Goal: Task Accomplishment & Management: Manage account settings

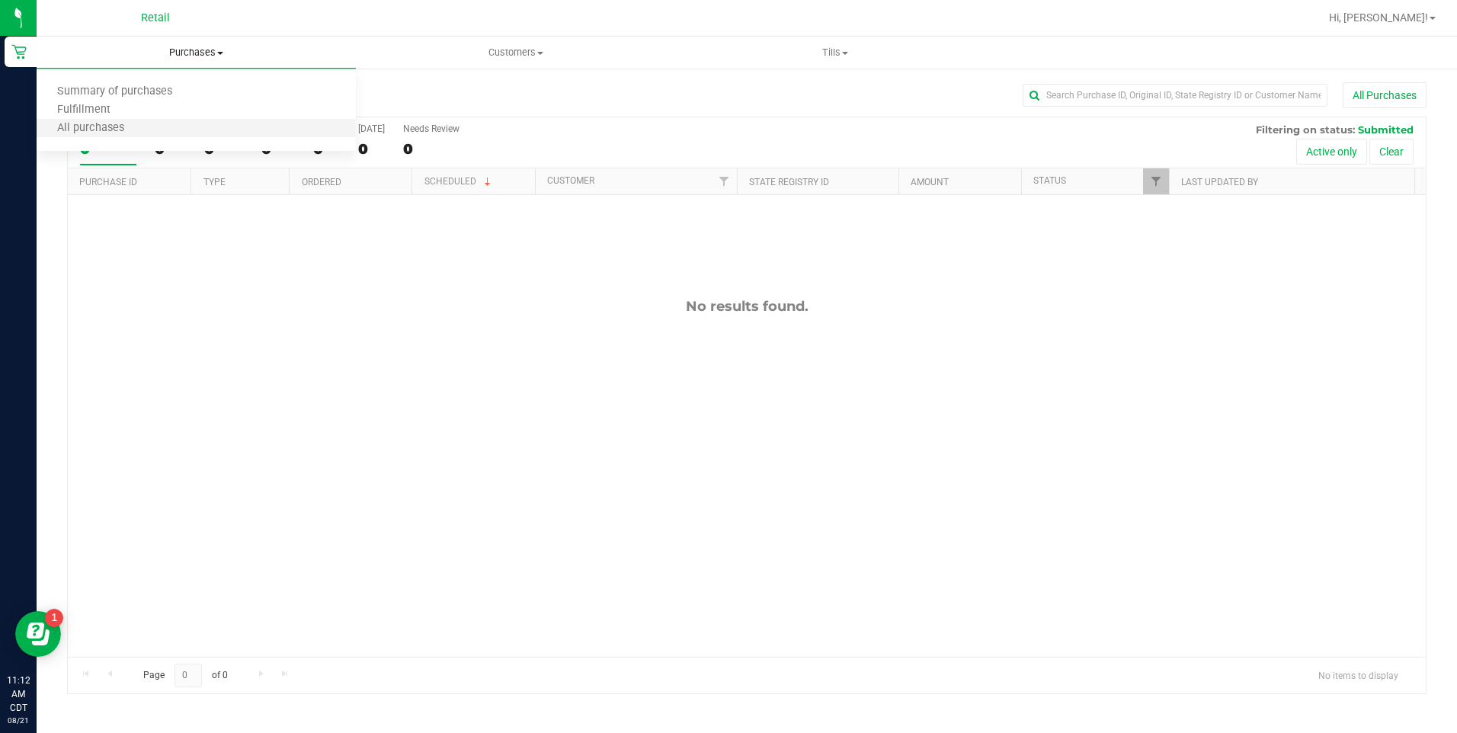
click at [154, 122] on li "All purchases" at bounding box center [196, 129] width 319 height 18
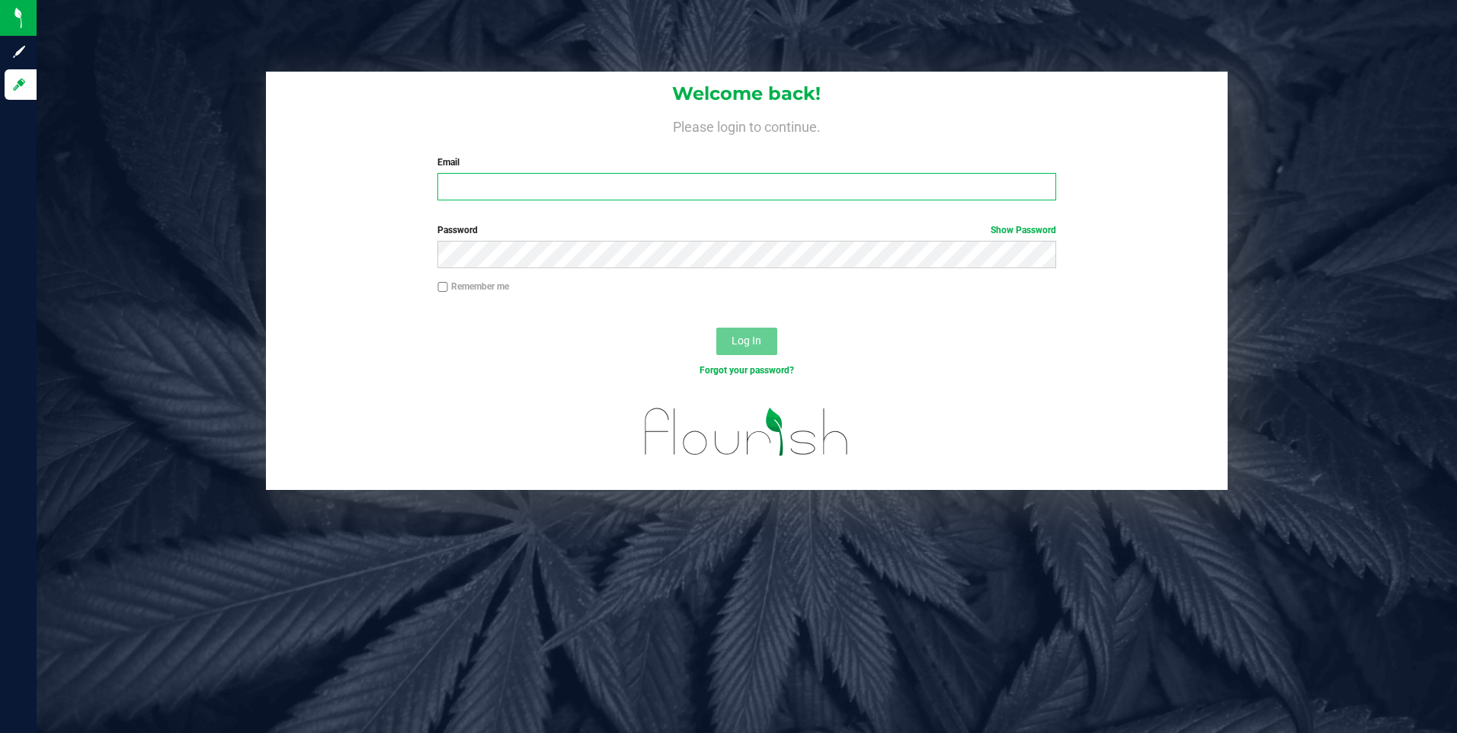
click at [517, 187] on input "Email" at bounding box center [746, 186] width 619 height 27
type input "[EMAIL_ADDRESS][DOMAIN_NAME]"
click at [732, 351] on button "Log In" at bounding box center [746, 341] width 61 height 27
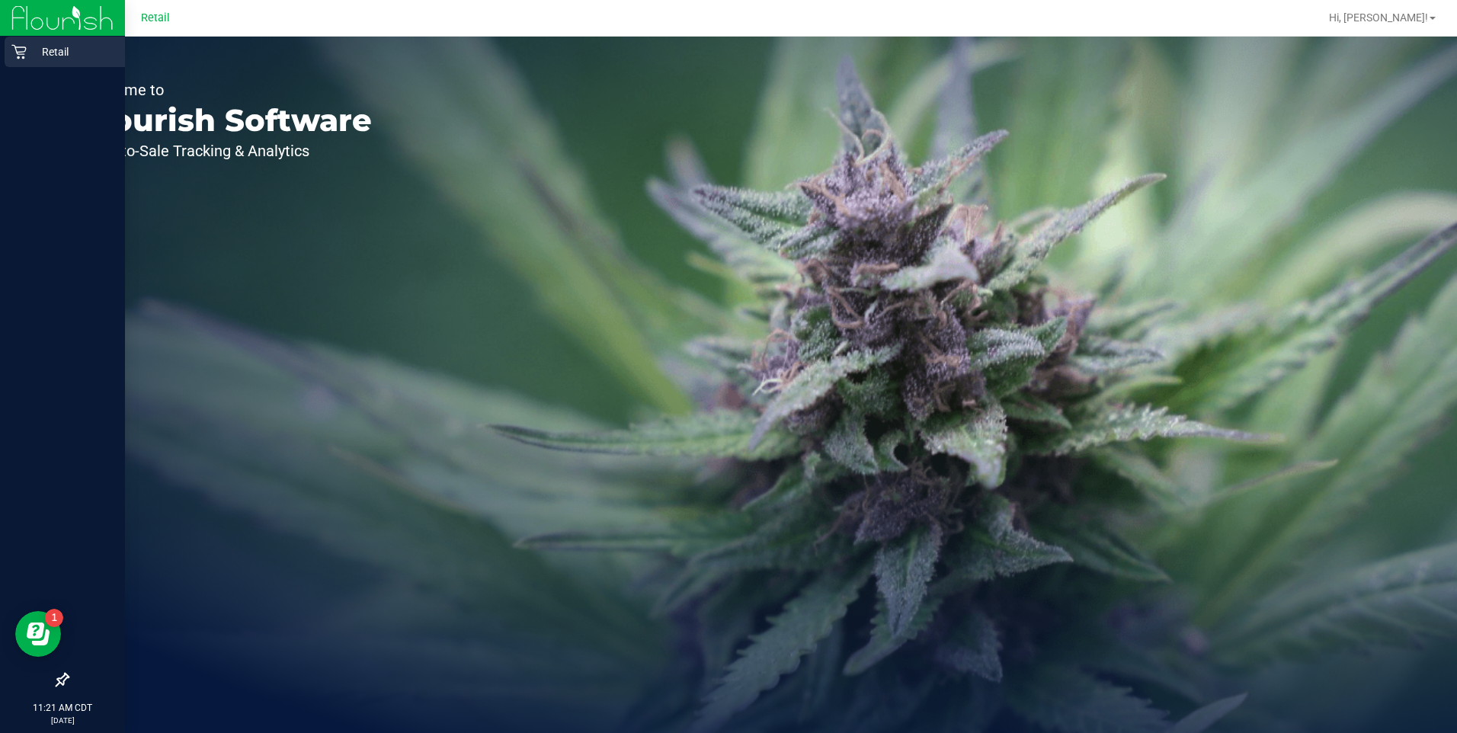
click at [27, 46] on p "Retail" at bounding box center [72, 52] width 91 height 18
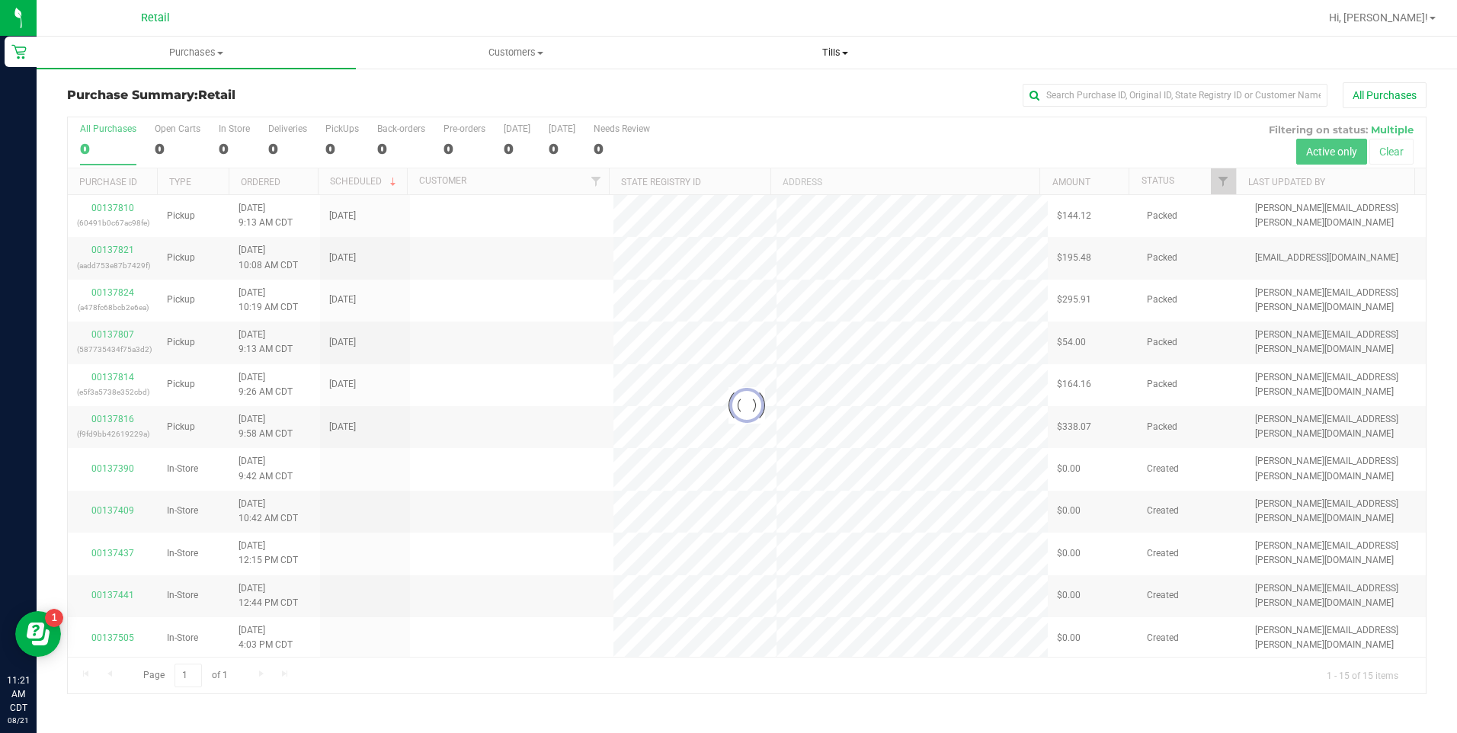
click at [812, 49] on span "Tills" at bounding box center [836, 53] width 318 height 14
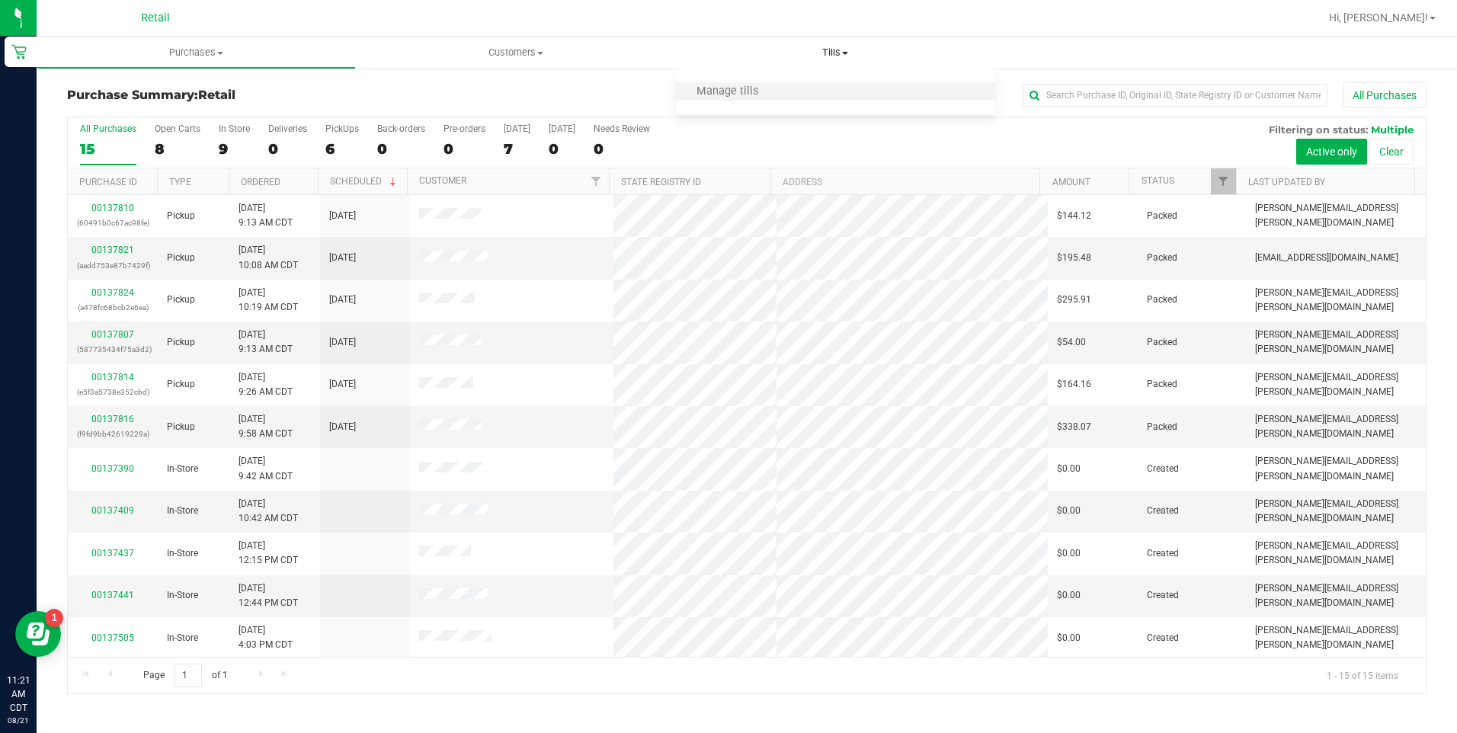
click at [796, 85] on li "Manage tills" at bounding box center [835, 92] width 319 height 18
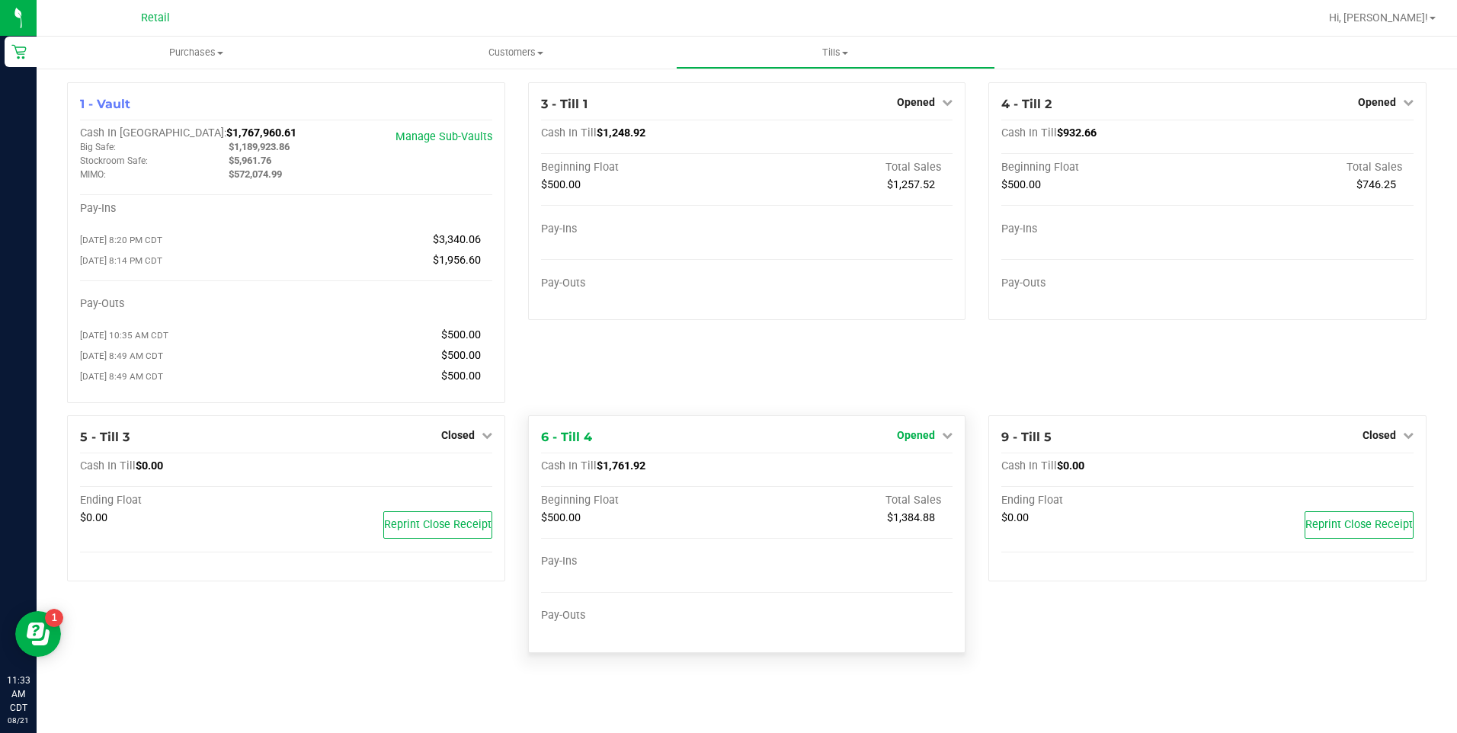
click at [913, 441] on span "Opened" at bounding box center [916, 435] width 38 height 12
click at [941, 466] on div "Close Till" at bounding box center [918, 466] width 113 height 19
click at [935, 473] on link "Close Till" at bounding box center [918, 466] width 41 height 12
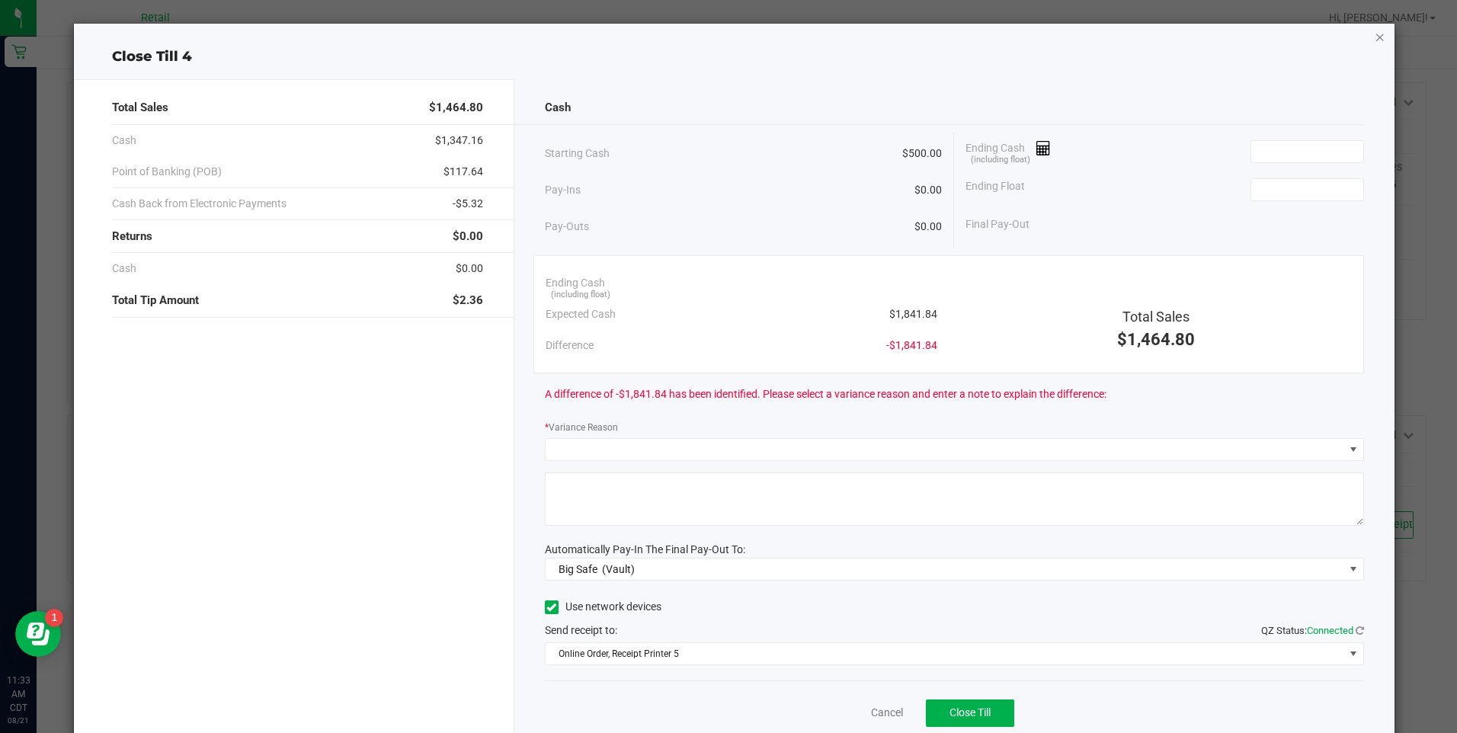
click at [1375, 38] on icon "button" at bounding box center [1380, 36] width 11 height 18
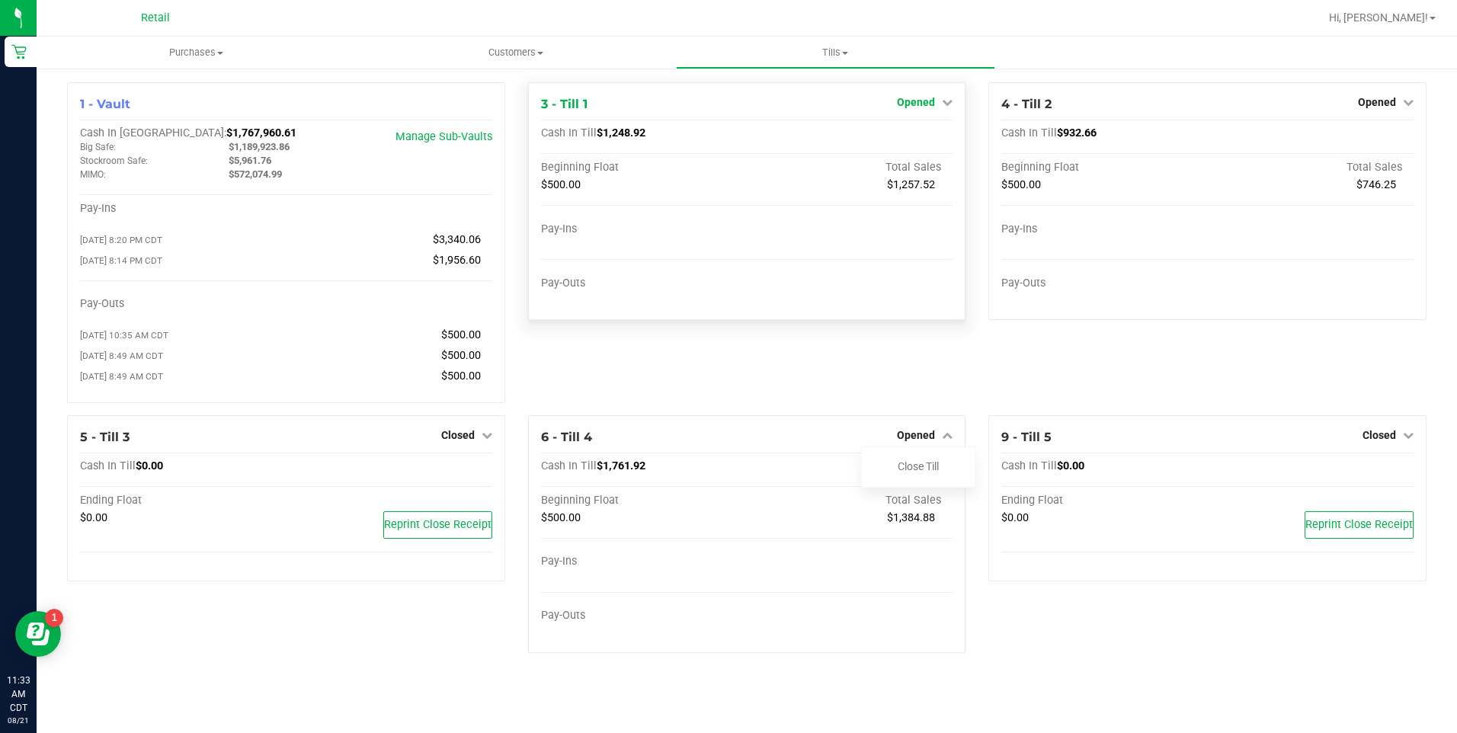
click at [930, 97] on span "Opened" at bounding box center [916, 102] width 38 height 12
click at [925, 133] on link "Close Till" at bounding box center [918, 134] width 41 height 12
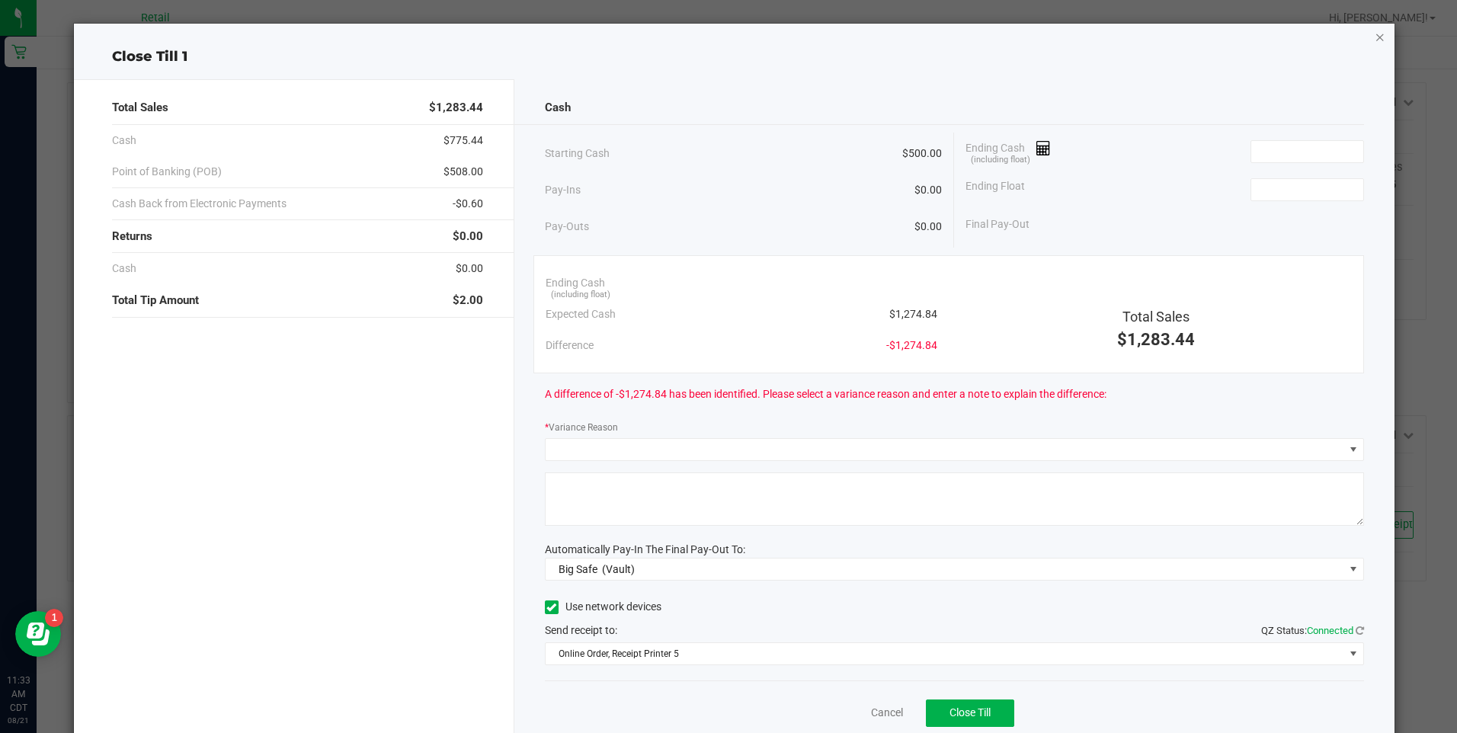
click at [1375, 40] on icon "button" at bounding box center [1380, 36] width 11 height 18
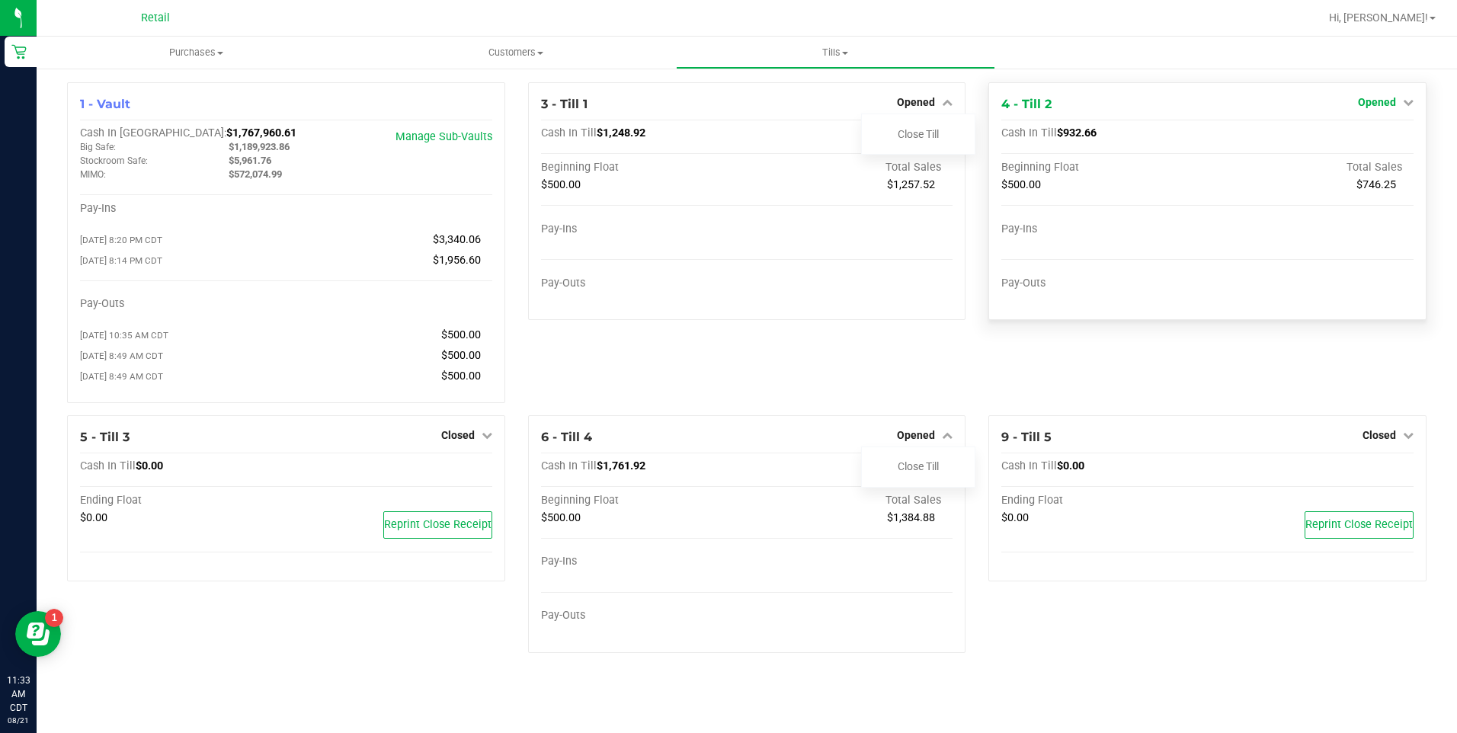
click at [1371, 105] on span "Opened" at bounding box center [1377, 102] width 38 height 12
click at [1370, 136] on link "Close Till" at bounding box center [1378, 134] width 41 height 12
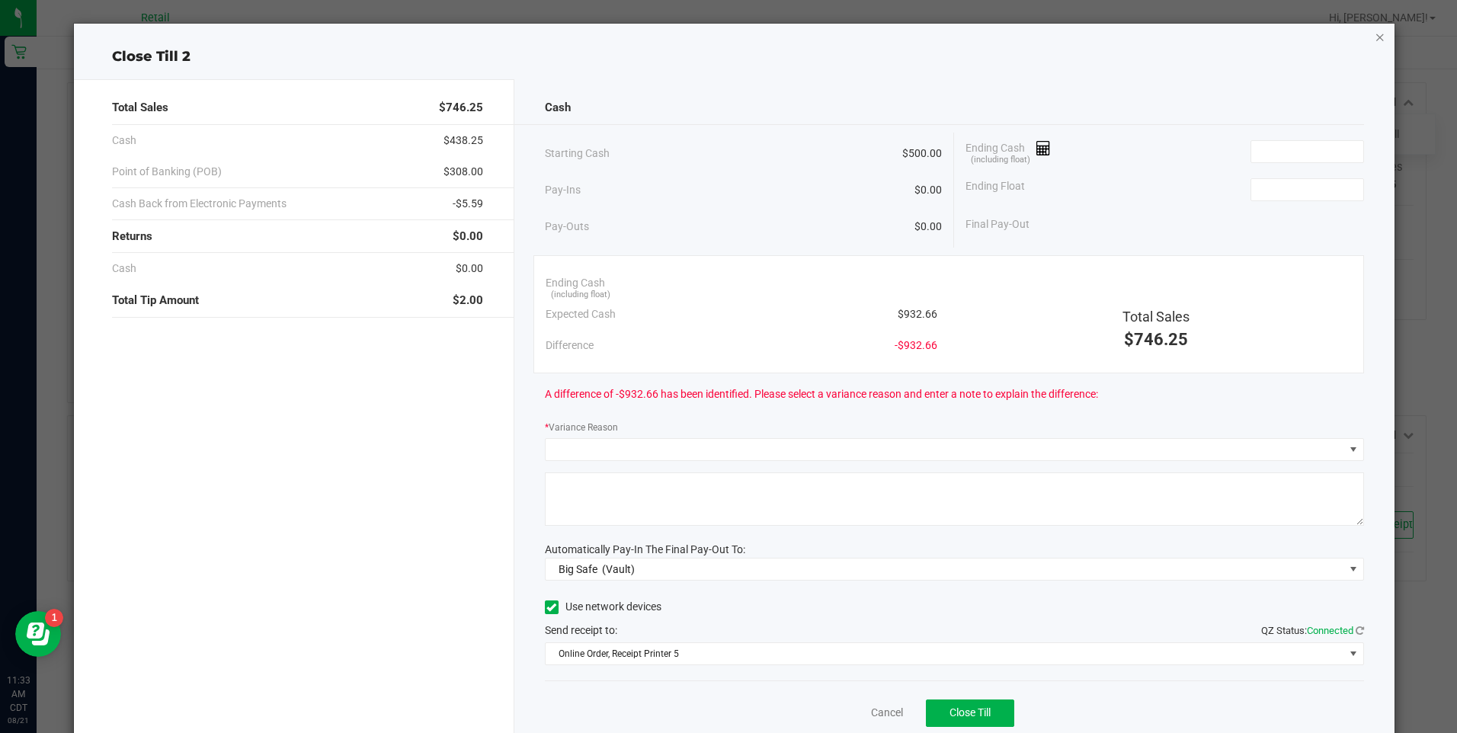
click at [1375, 32] on icon "button" at bounding box center [1380, 36] width 11 height 18
